Goal: Task Accomplishment & Management: Manage account settings

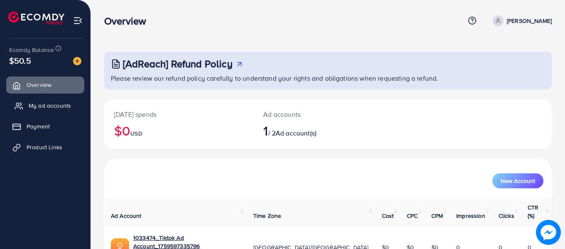
click at [39, 102] on span "My ad accounts" at bounding box center [50, 105] width 42 height 8
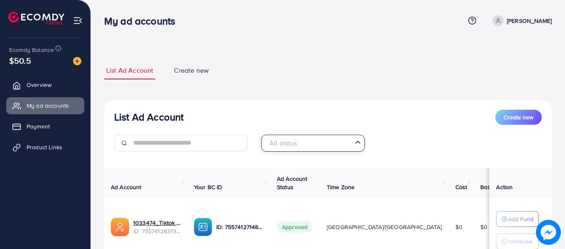
click at [351, 146] on input "Search for option" at bounding box center [308, 143] width 87 height 13
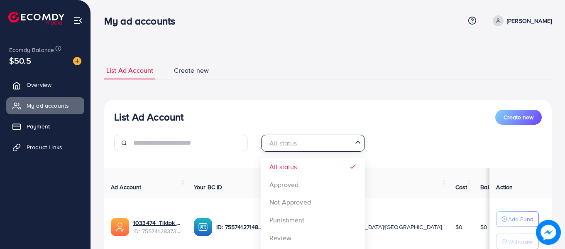
click at [350, 144] on input "Search for option" at bounding box center [308, 143] width 87 height 13
click at [392, 138] on div "All status Loading... All status Approved Not Approved Punishment Review Not ye…" at bounding box center [328, 146] width 147 height 23
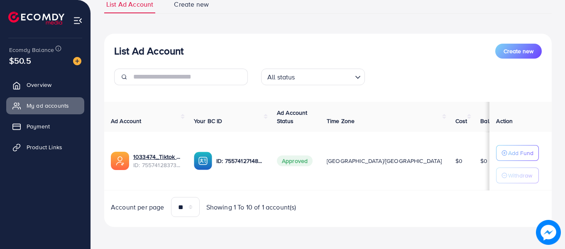
scroll to position [67, 0]
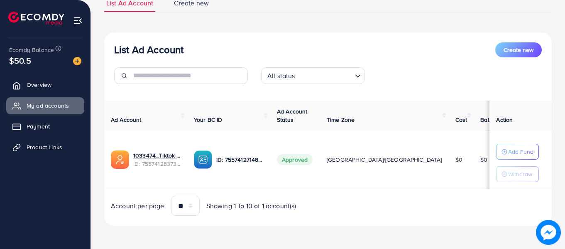
click at [449, 175] on td "$0" at bounding box center [461, 159] width 25 height 59
drag, startPoint x: 411, startPoint y: 159, endPoint x: 422, endPoint y: 158, distance: 10.9
click at [449, 158] on td "$0" at bounding box center [461, 159] width 25 height 59
drag, startPoint x: 422, startPoint y: 161, endPoint x: 409, endPoint y: 162, distance: 12.5
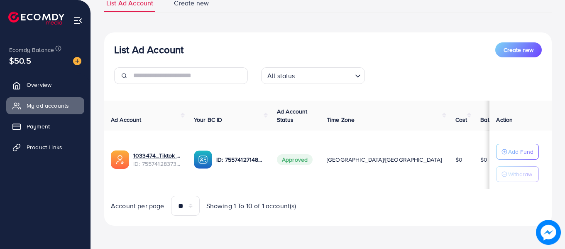
click at [449, 162] on td "$0" at bounding box center [461, 159] width 25 height 59
drag, startPoint x: 410, startPoint y: 160, endPoint x: 424, endPoint y: 159, distance: 14.5
click at [449, 159] on td "$0" at bounding box center [461, 159] width 25 height 59
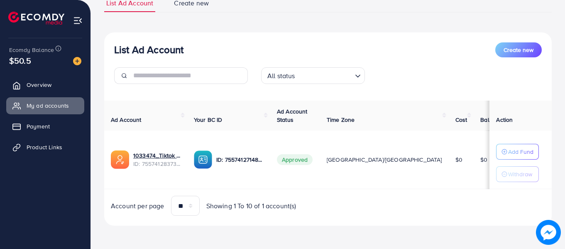
drag, startPoint x: 420, startPoint y: 161, endPoint x: 407, endPoint y: 162, distance: 13.3
click at [449, 162] on td "$0" at bounding box center [461, 159] width 25 height 59
drag, startPoint x: 410, startPoint y: 161, endPoint x: 423, endPoint y: 160, distance: 13.7
click at [449, 160] on td "$0" at bounding box center [461, 159] width 25 height 59
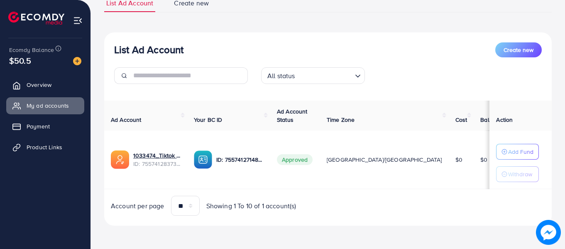
click at [449, 160] on td "$0" at bounding box center [461, 159] width 25 height 59
drag, startPoint x: 419, startPoint y: 161, endPoint x: 407, endPoint y: 161, distance: 11.2
click at [449, 161] on td "$0" at bounding box center [461, 159] width 25 height 59
drag, startPoint x: 411, startPoint y: 159, endPoint x: 424, endPoint y: 159, distance: 13.3
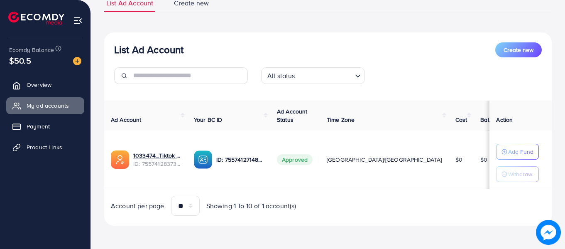
click at [449, 159] on td "$0" at bounding box center [461, 159] width 25 height 59
drag, startPoint x: 422, startPoint y: 159, endPoint x: 414, endPoint y: 161, distance: 8.8
click at [449, 161] on td "$0" at bounding box center [461, 159] width 25 height 59
click at [456, 161] on span "$0" at bounding box center [459, 159] width 7 height 8
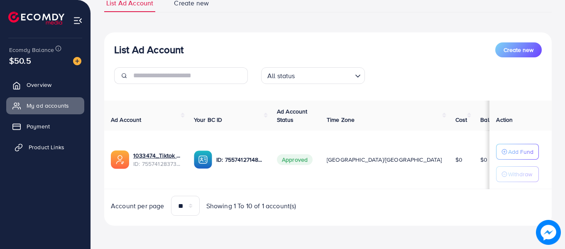
click at [52, 153] on link "Product Links" at bounding box center [45, 147] width 78 height 17
